Goal: Complete application form

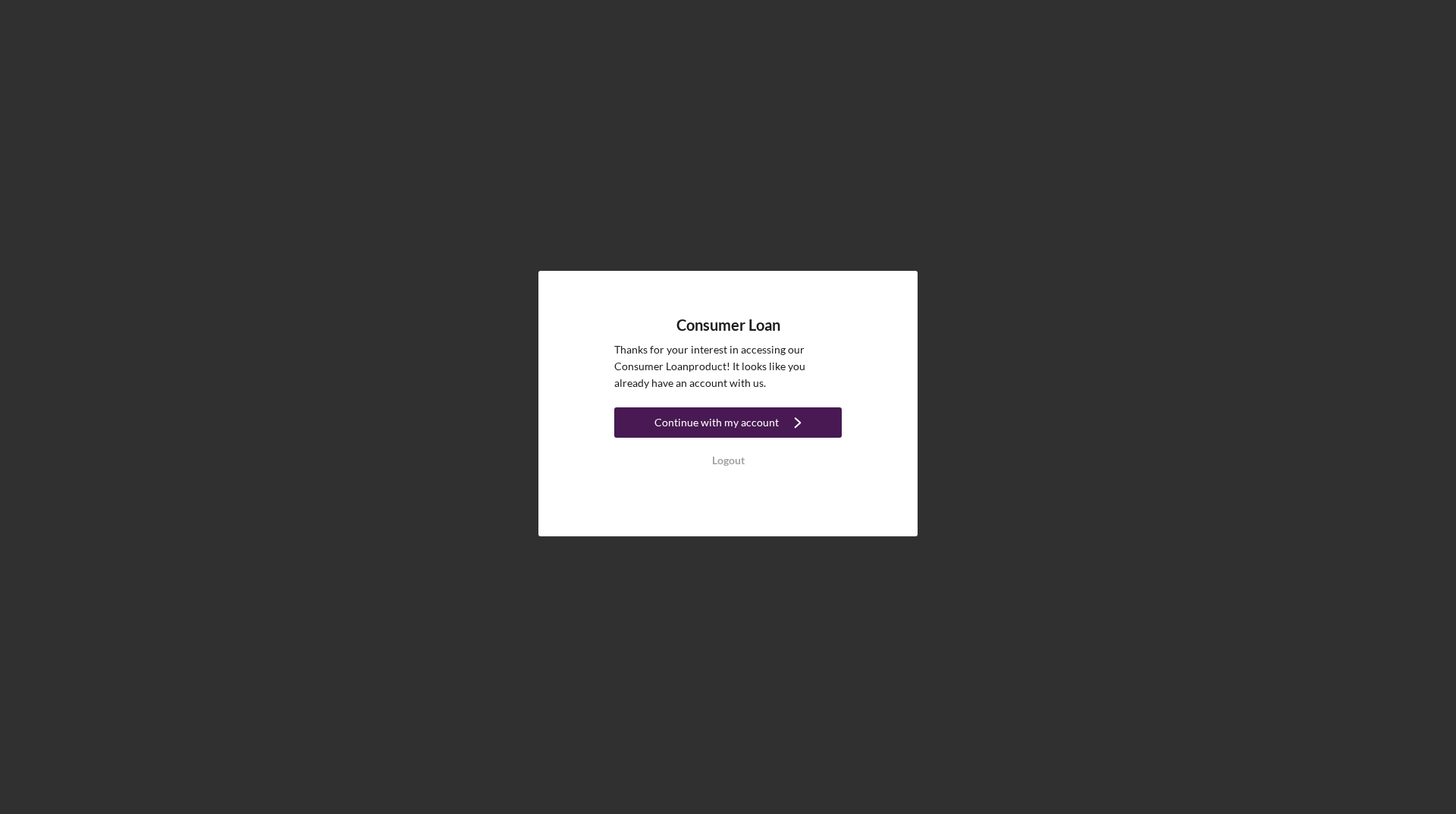
click at [721, 427] on div "Continue with my account" at bounding box center [716, 422] width 124 height 30
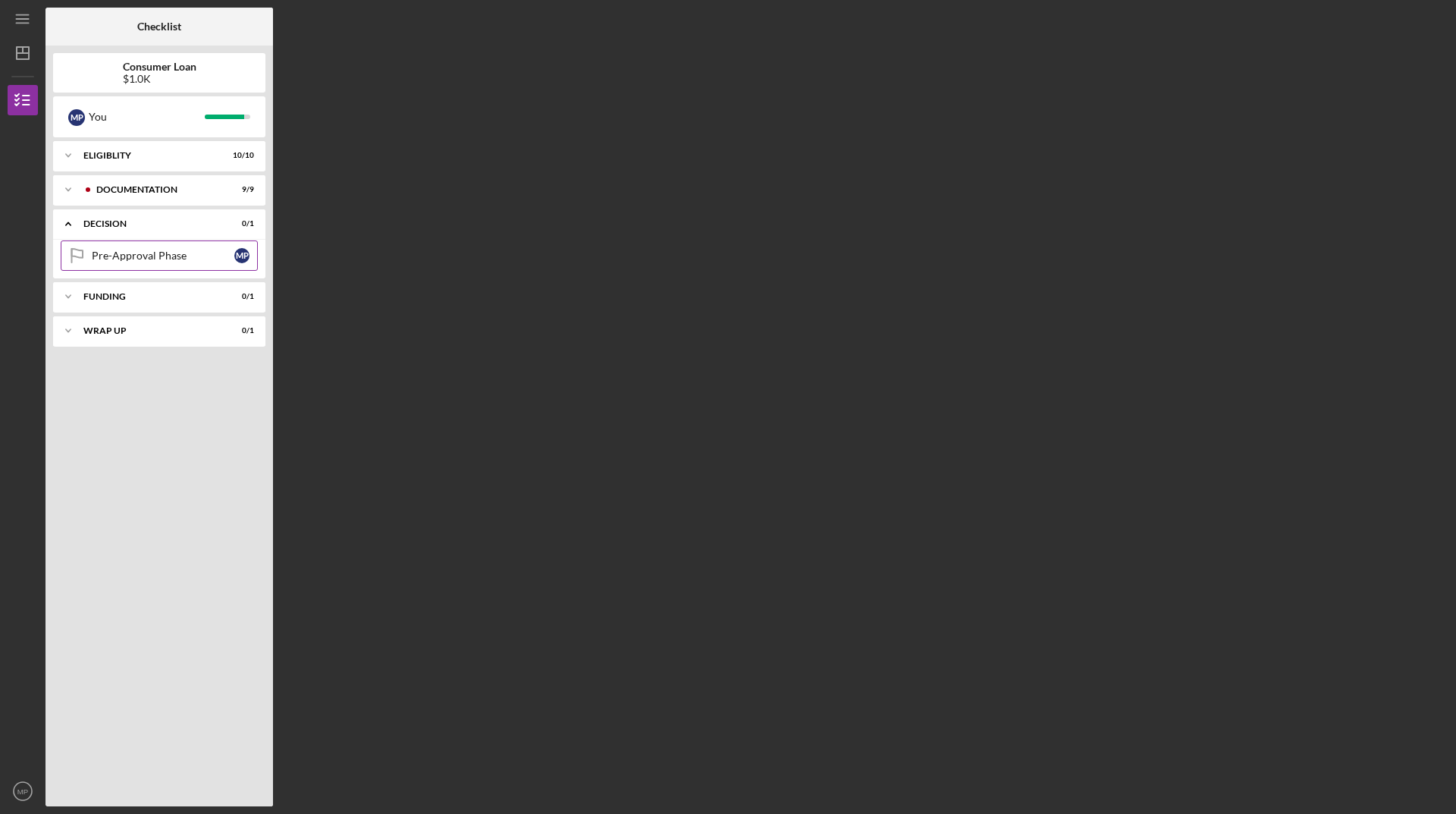
click at [118, 255] on div "Pre-Approval Phase" at bounding box center [163, 255] width 143 height 12
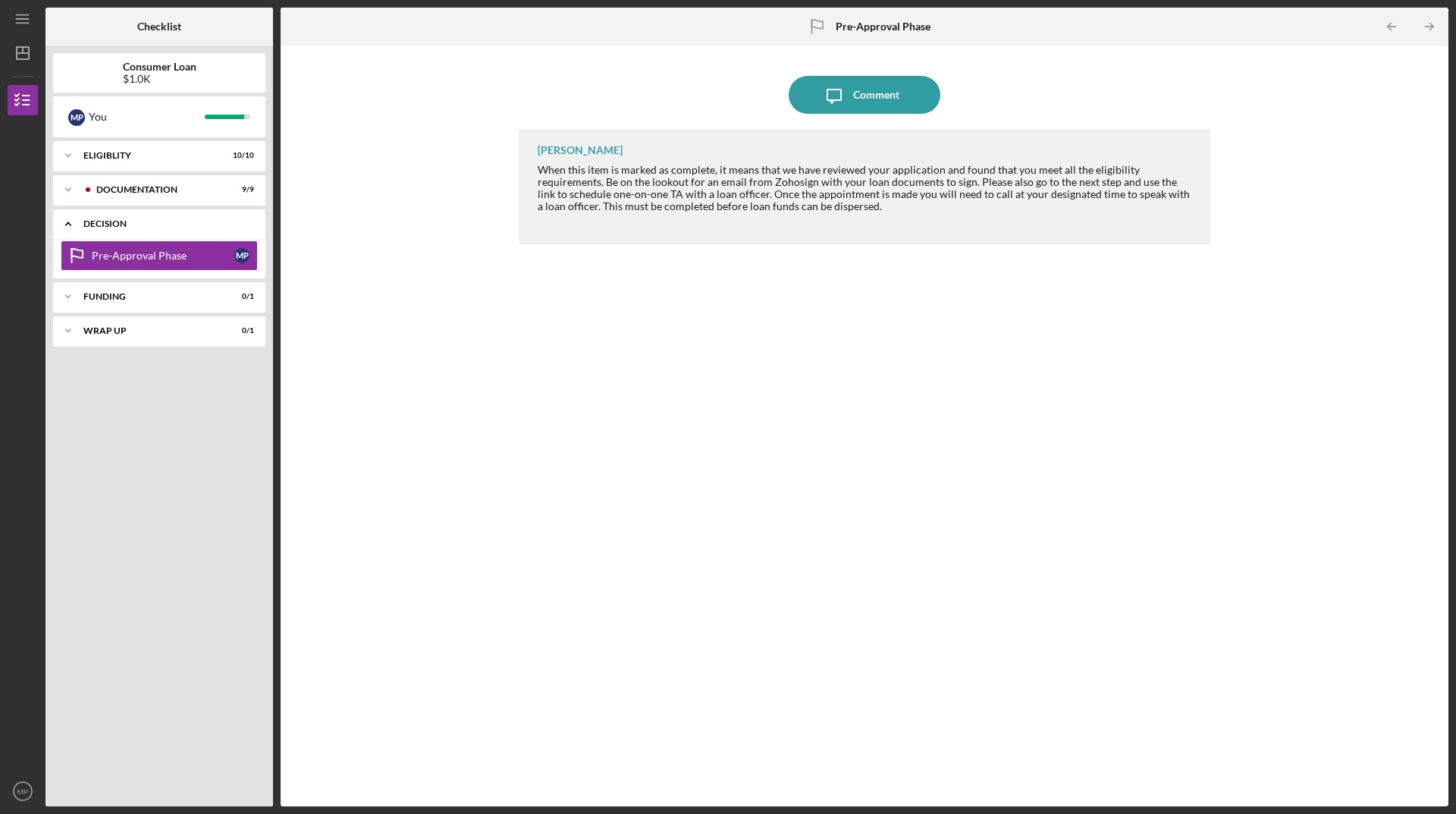
click at [89, 219] on div "Decision" at bounding box center [164, 224] width 163 height 9
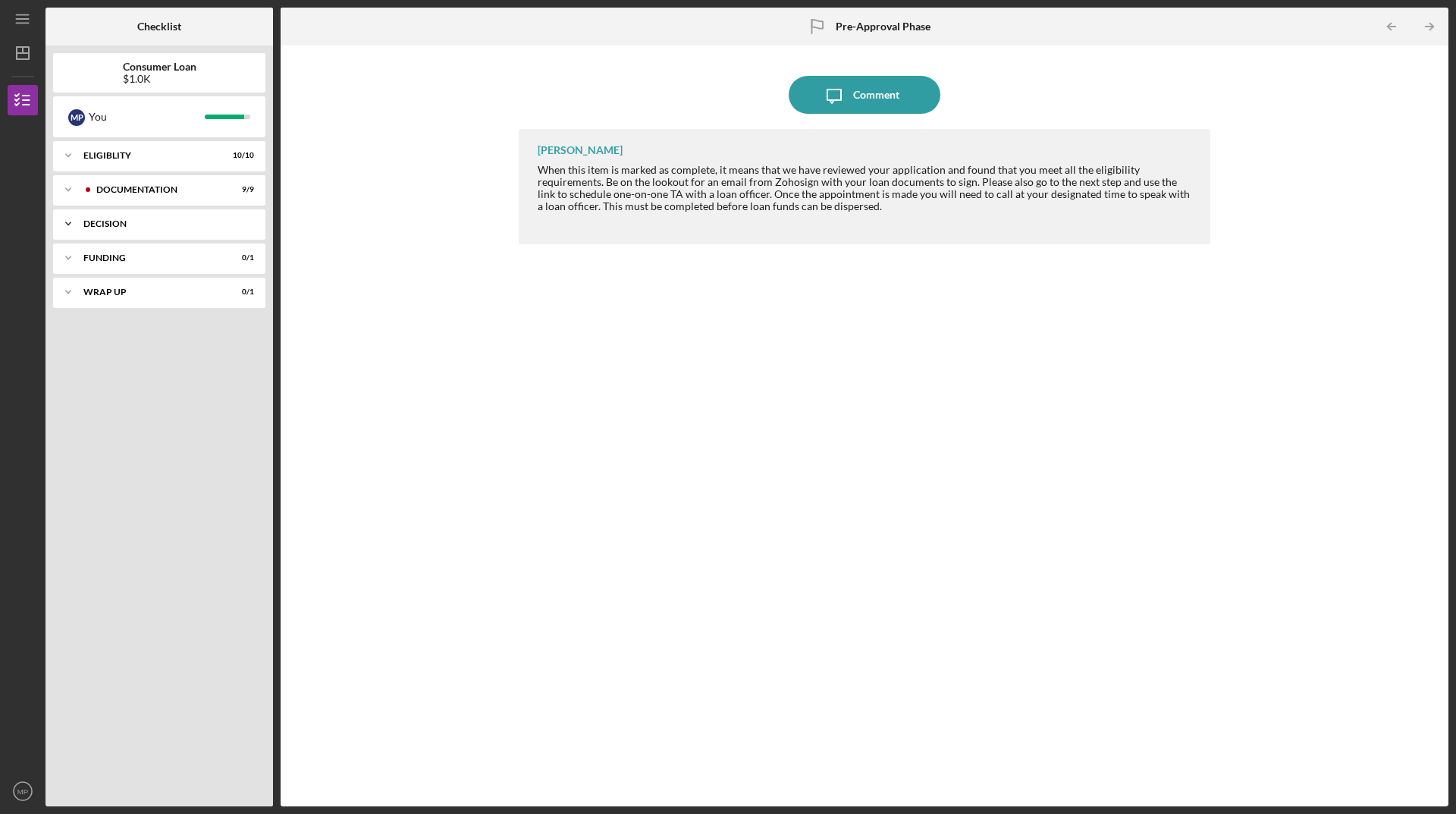
click at [83, 219] on div "Decision" at bounding box center [164, 224] width 163 height 9
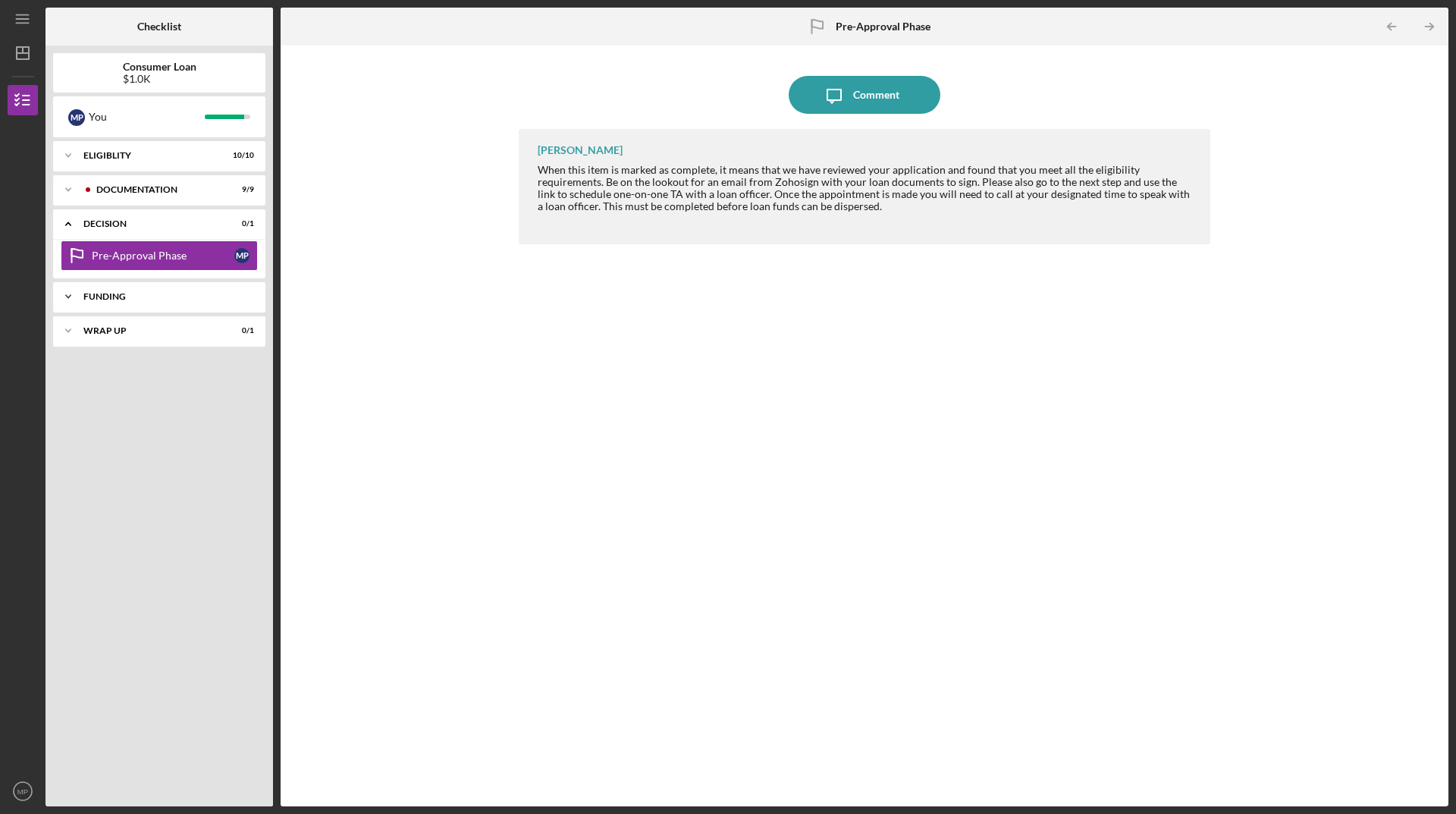
click at [88, 299] on div "Funding" at bounding box center [164, 296] width 163 height 9
click at [92, 299] on div "Funding" at bounding box center [164, 296] width 163 height 9
click at [91, 326] on div "Icon/Expander Wrap up 0 / 1" at bounding box center [159, 330] width 212 height 30
click at [91, 326] on div "Icon/Expander Wrap up 0 / 1" at bounding box center [159, 331] width 212 height 31
click at [122, 190] on div "Documentation" at bounding box center [171, 190] width 150 height 9
